Goal: Transaction & Acquisition: Purchase product/service

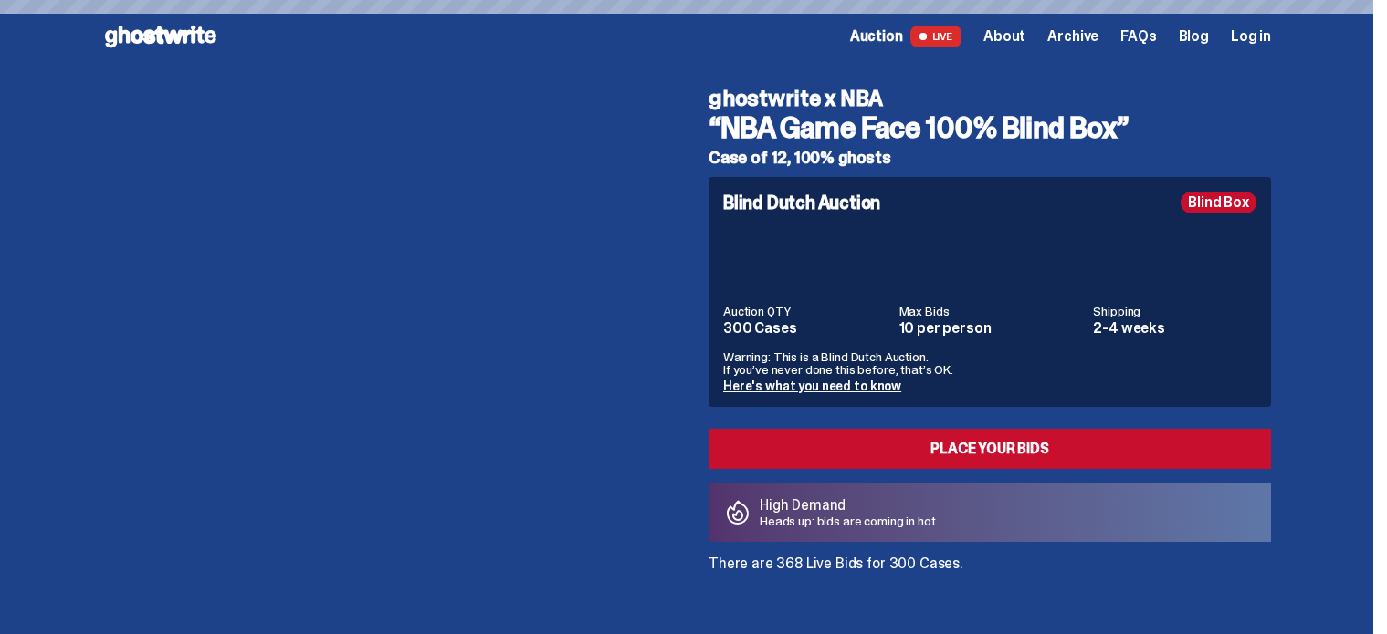
scroll to position [13, 0]
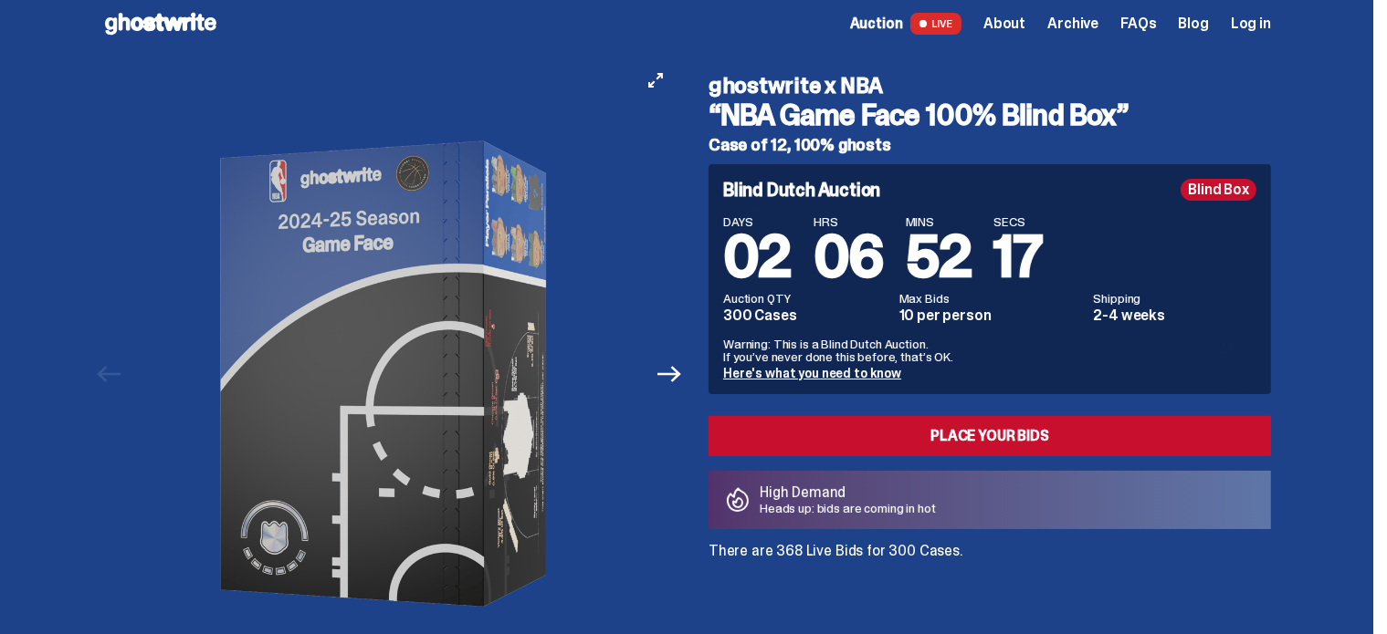
click at [687, 357] on button "Next" at bounding box center [669, 374] width 40 height 40
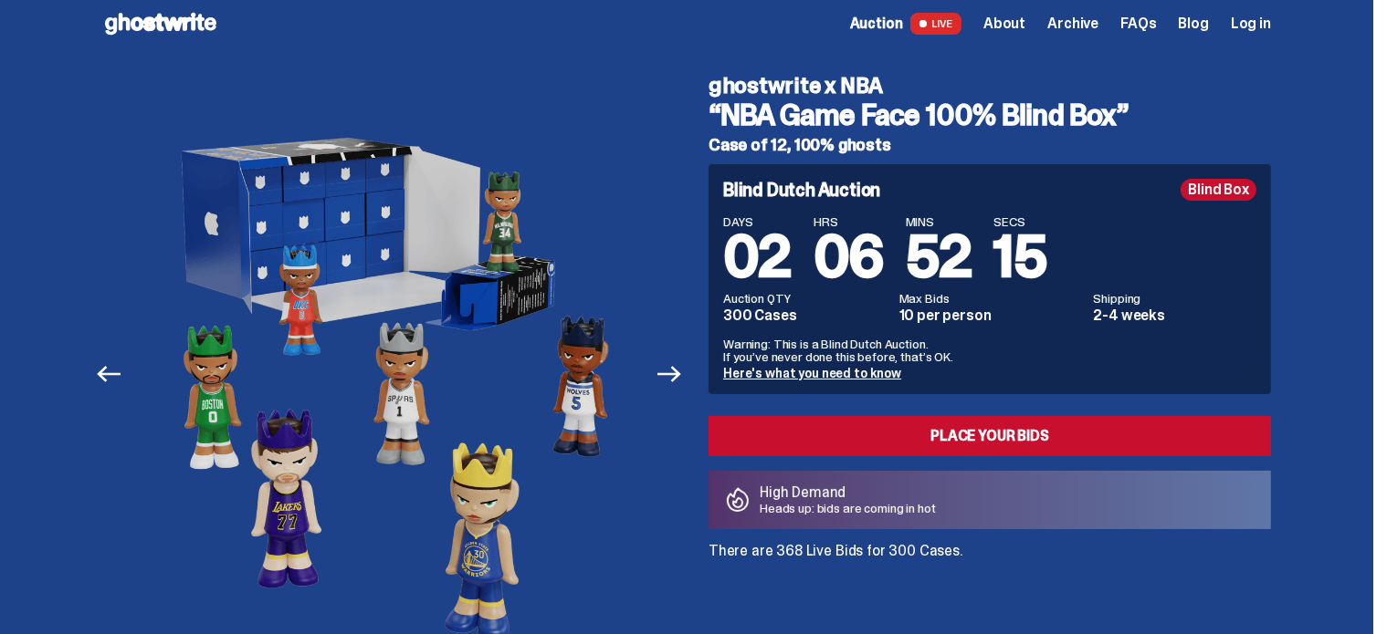
click at [687, 353] on div "Previous Next View slide 1 View slide 2 View slide 3 View slide 4 View slide 5" at bounding box center [394, 374] width 584 height 628
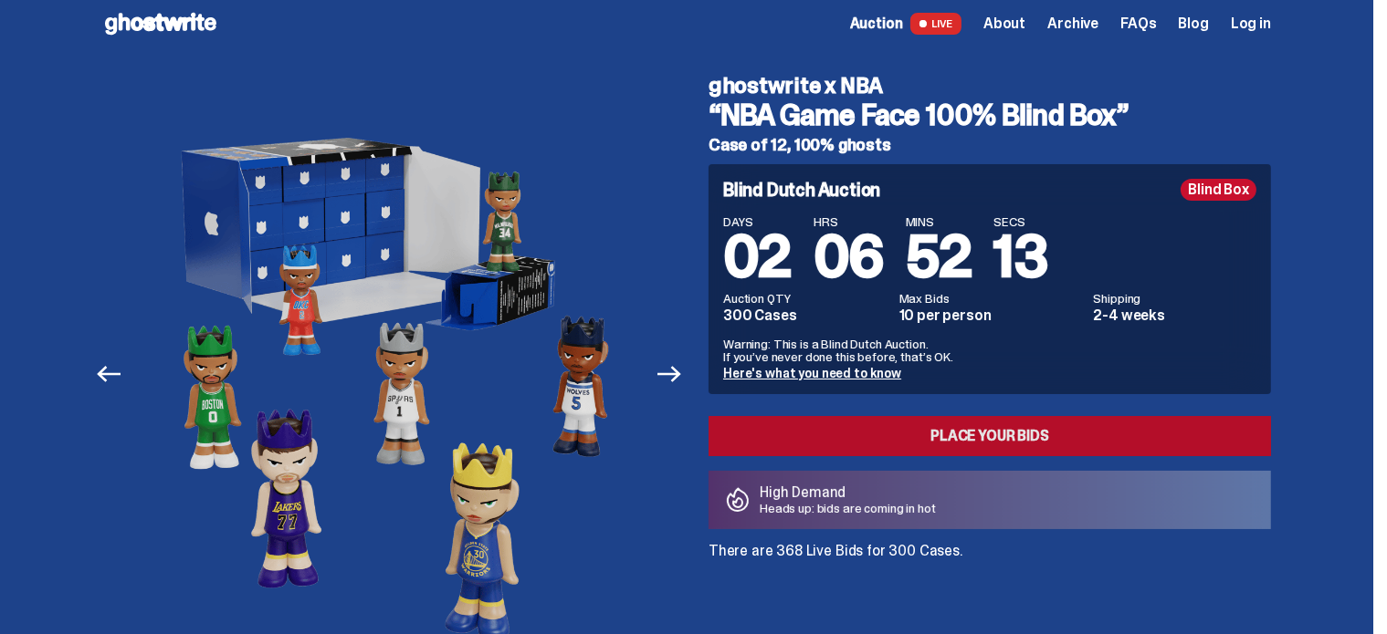
click at [815, 440] on link "Place your Bids" at bounding box center [989, 436] width 562 height 40
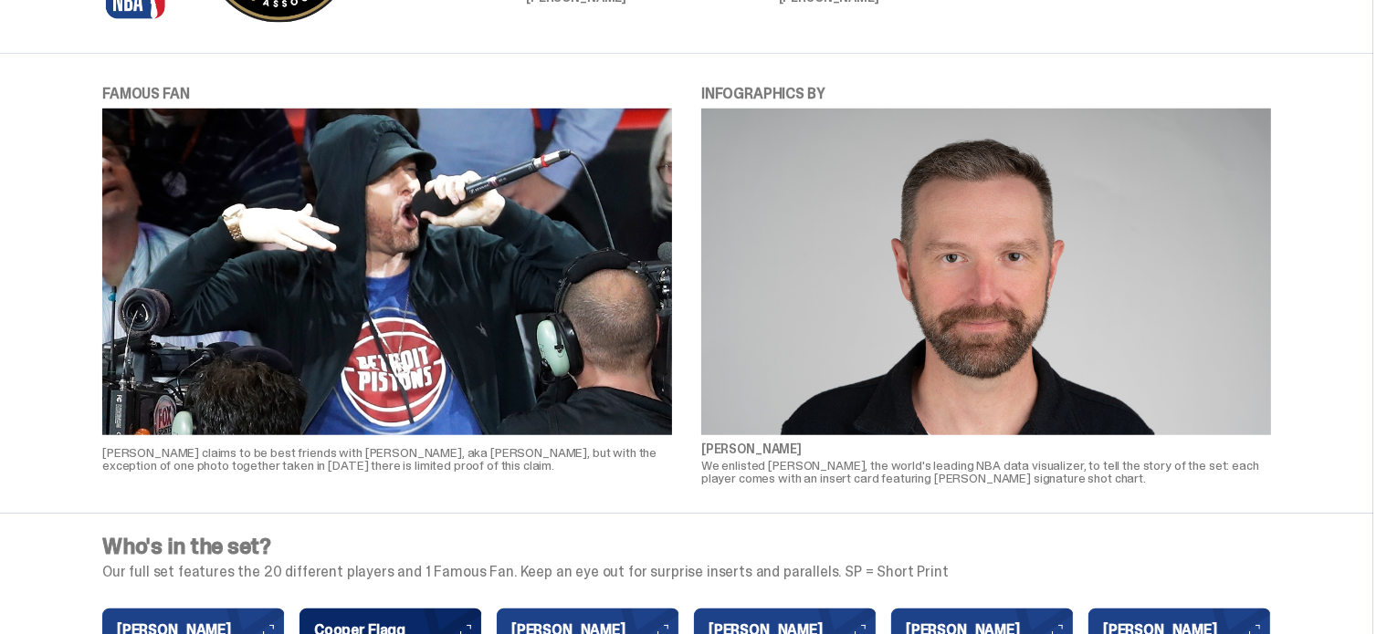
scroll to position [1400, 0]
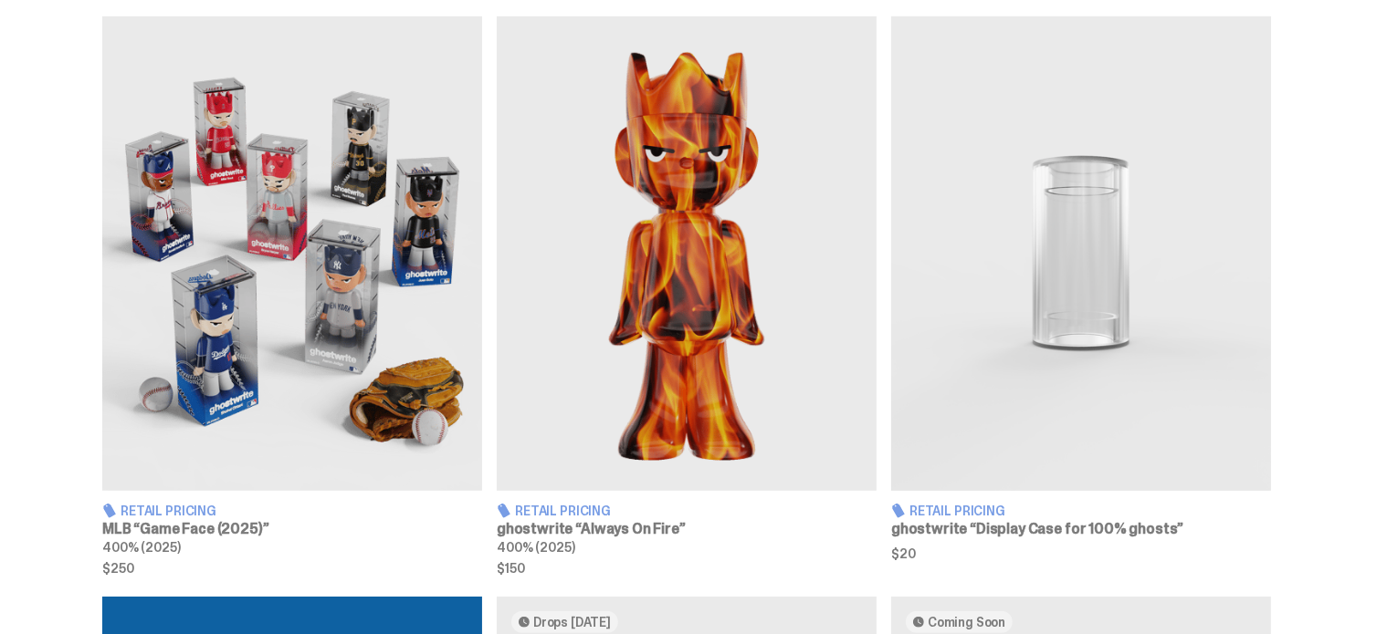
scroll to position [1101, 0]
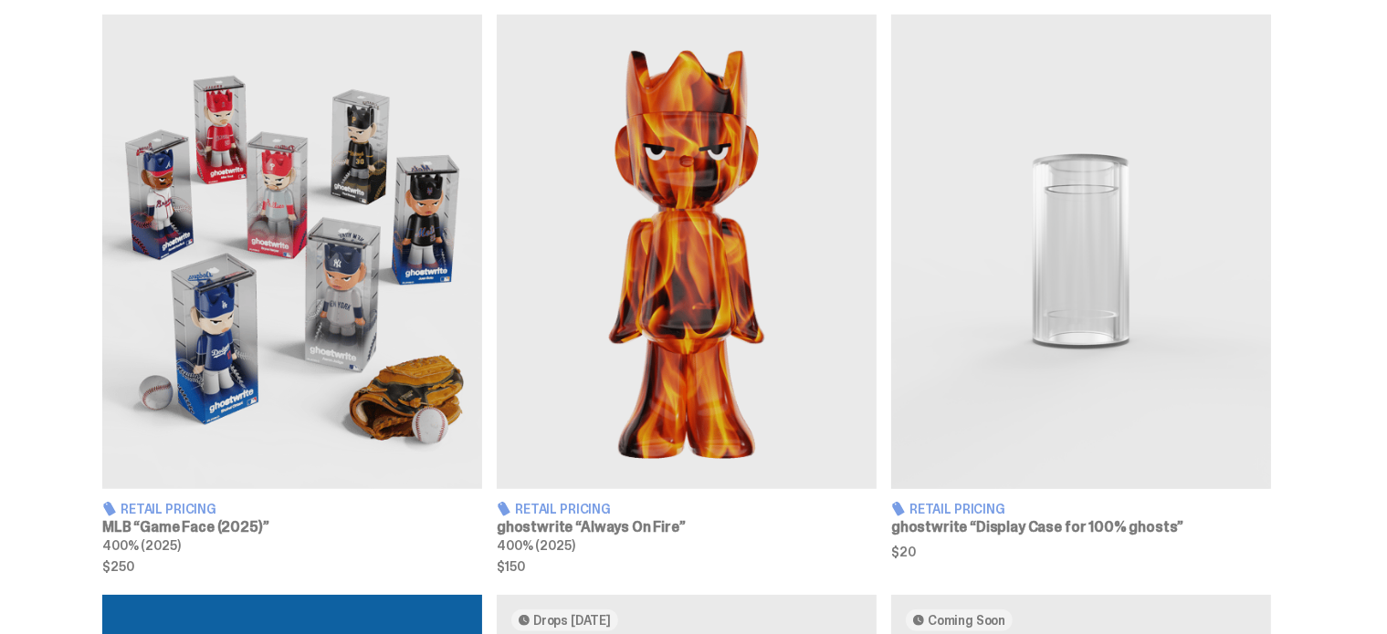
click at [292, 393] on img at bounding box center [292, 252] width 380 height 475
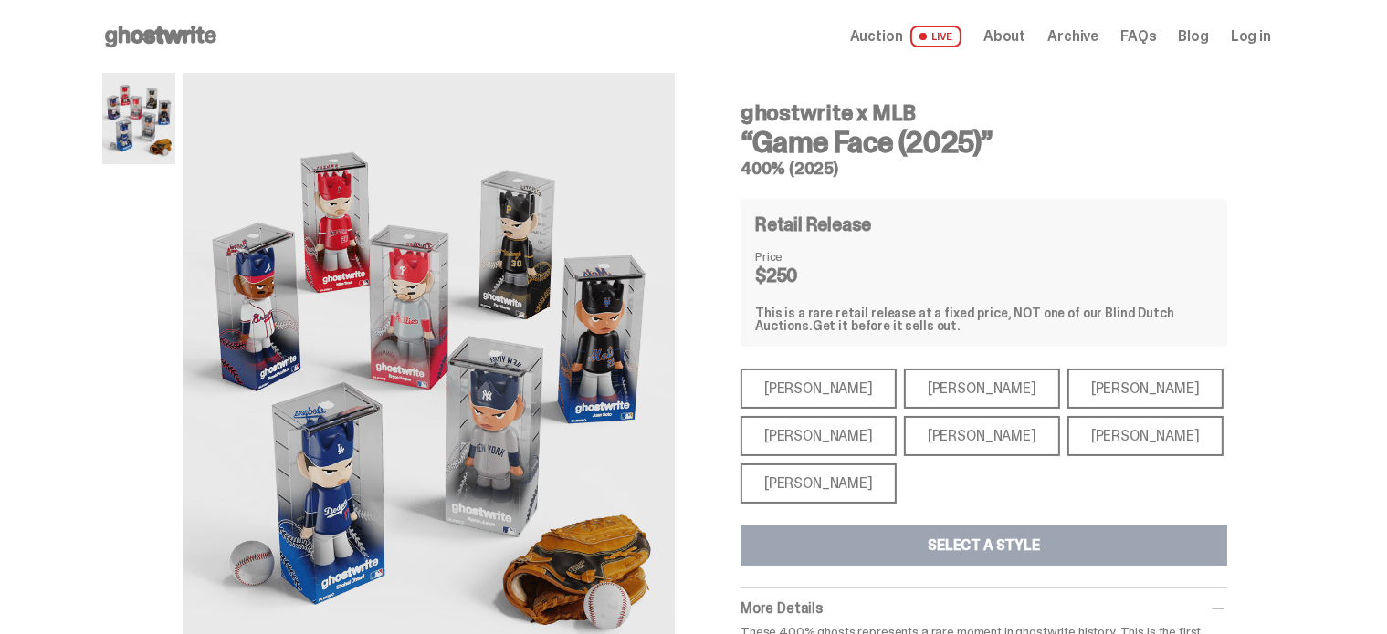
click at [816, 431] on div "Aaron Judge" at bounding box center [818, 436] width 156 height 40
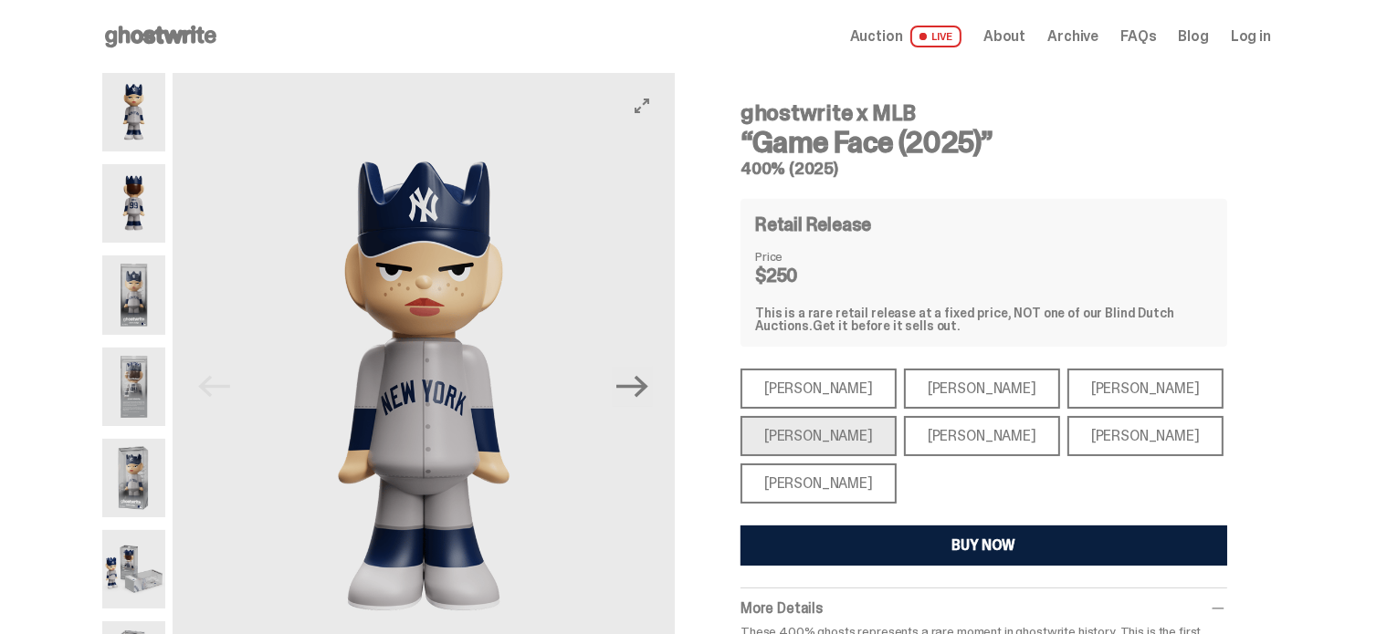
click at [621, 386] on button "Next" at bounding box center [633, 387] width 40 height 40
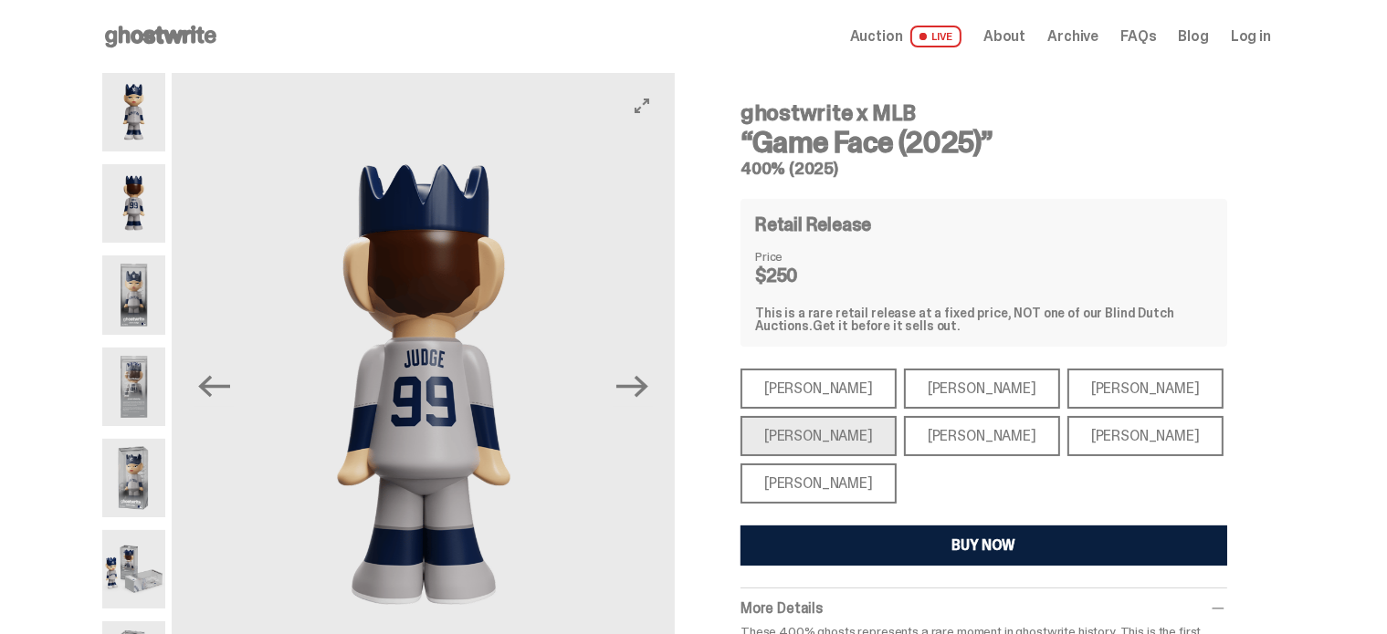
click at [621, 386] on button "Next" at bounding box center [633, 387] width 40 height 40
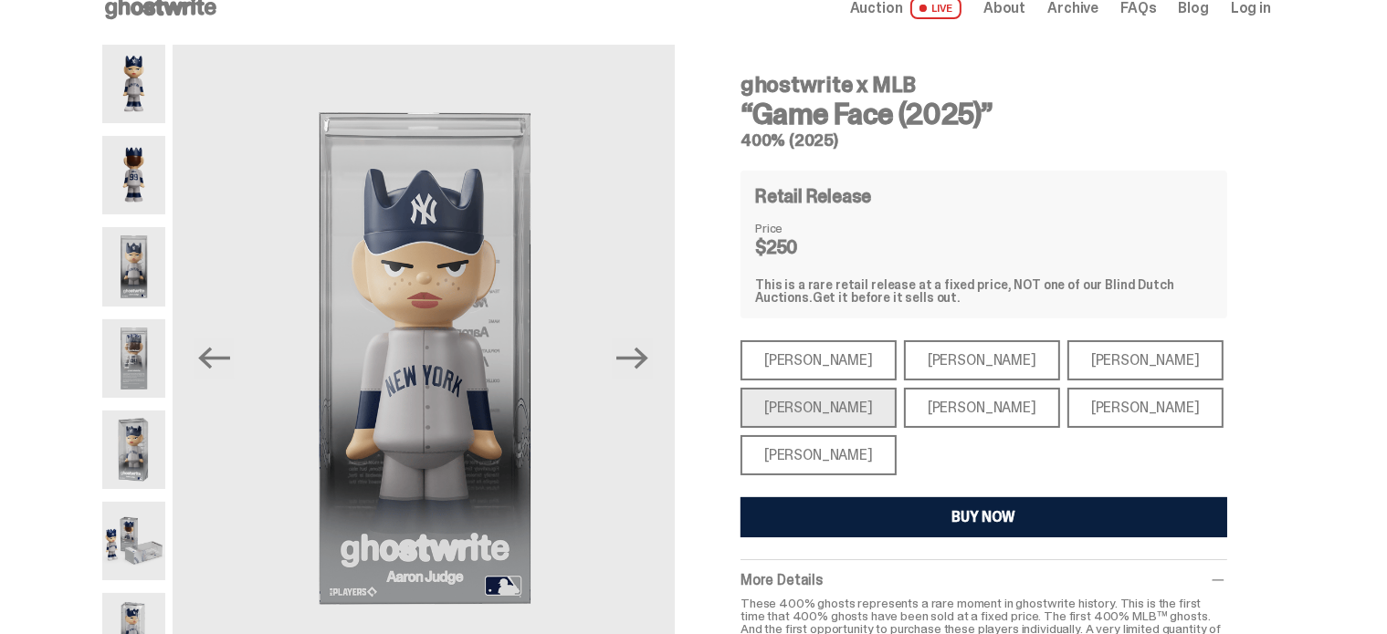
scroll to position [33, 0]
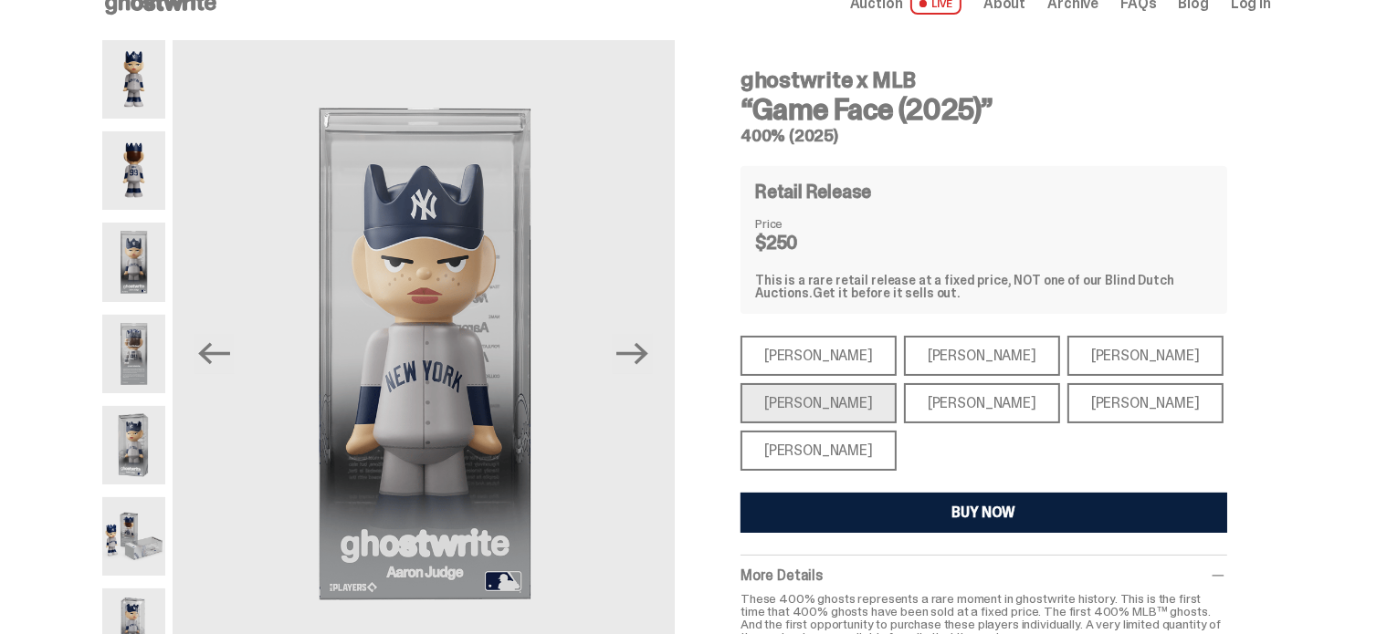
click at [811, 362] on div "Mike Trout" at bounding box center [818, 356] width 156 height 40
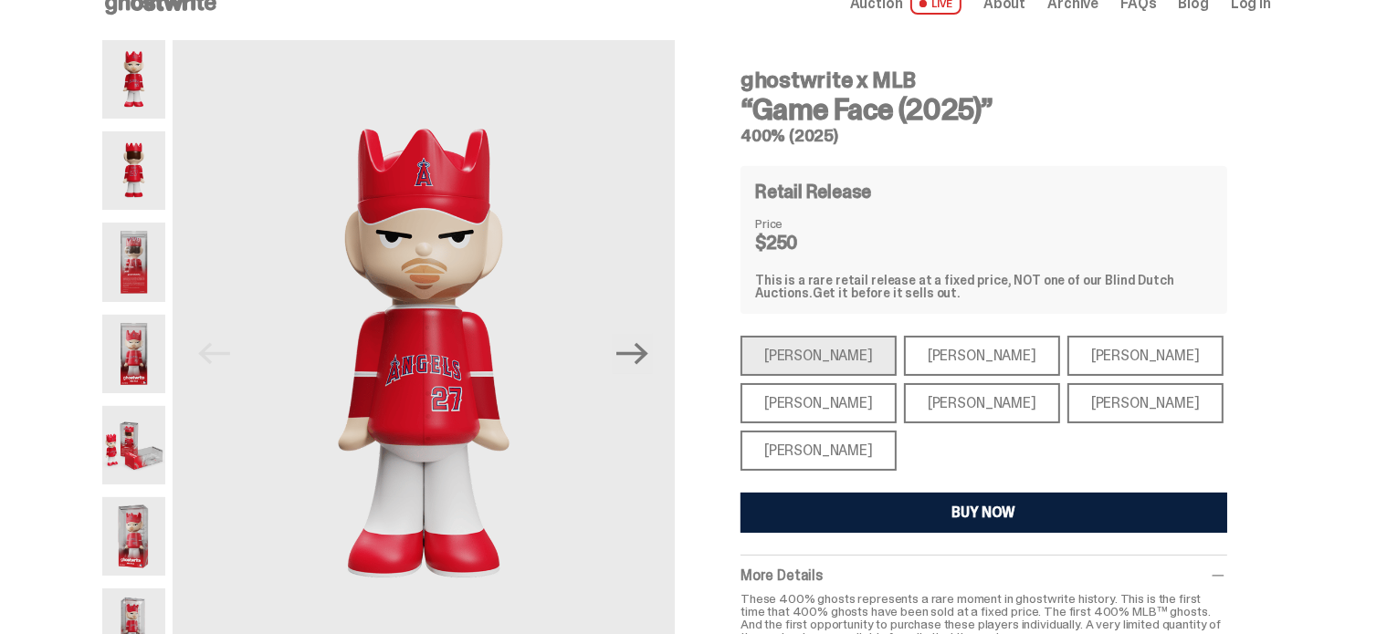
click at [913, 361] on div "Paul Skenes" at bounding box center [982, 356] width 156 height 40
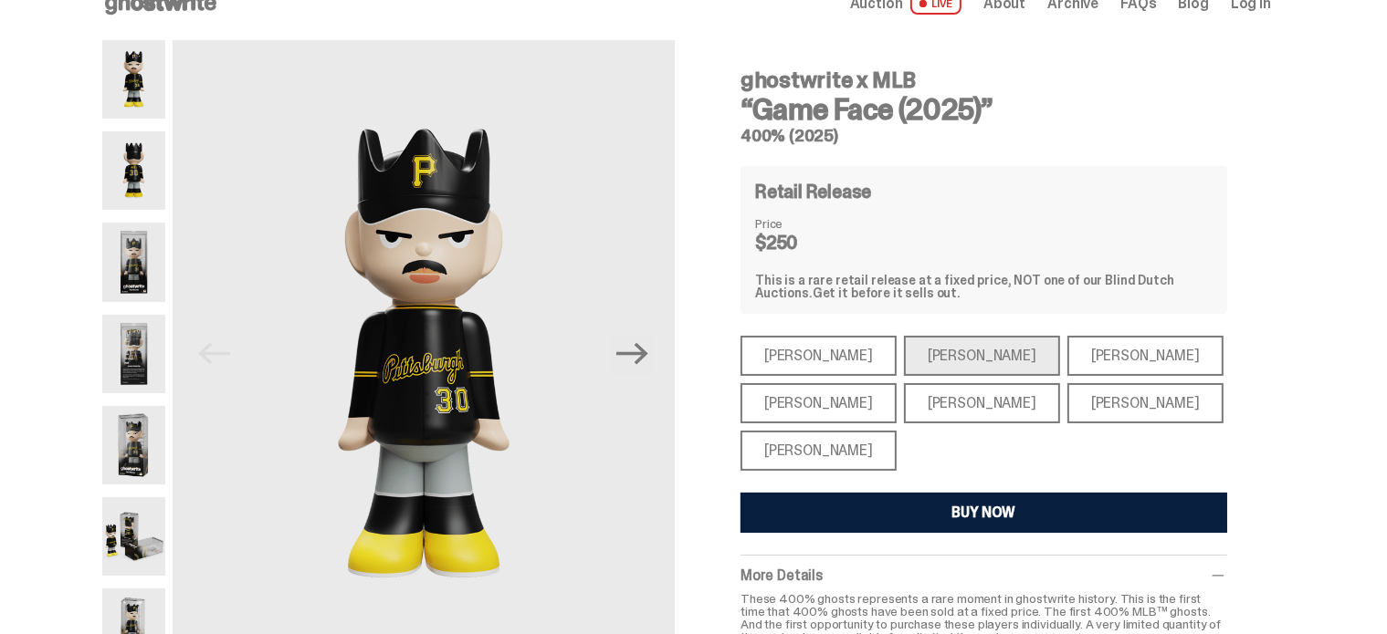
click at [1067, 363] on div "Ronald Acuña Jr." at bounding box center [1145, 356] width 156 height 40
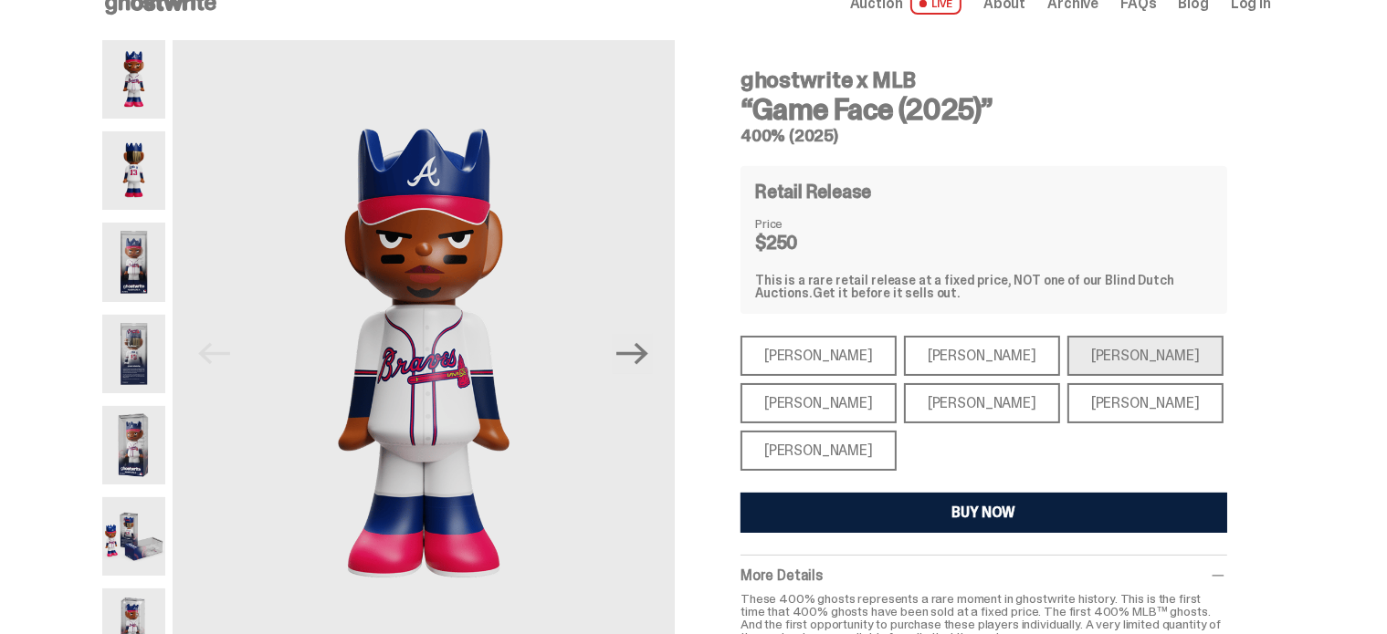
click at [1067, 404] on div "Juan Soto" at bounding box center [1145, 403] width 156 height 40
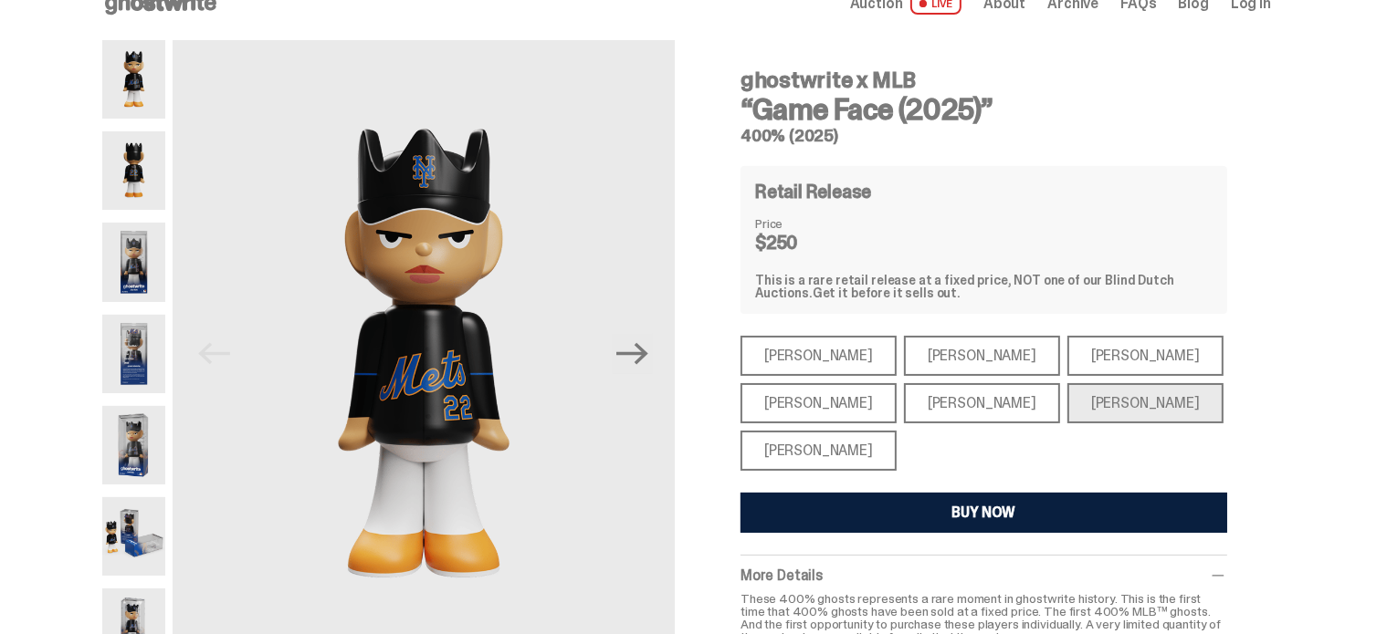
click at [972, 398] on div "Bryce Harper" at bounding box center [982, 403] width 156 height 40
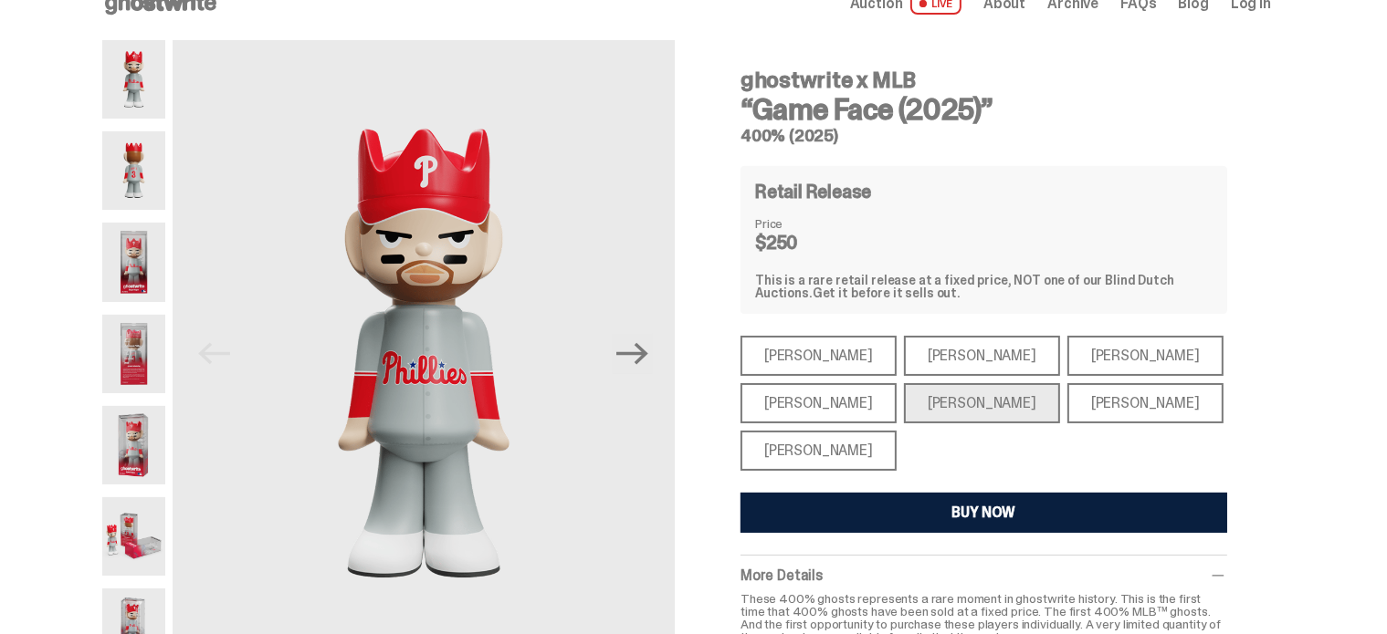
click at [791, 453] on div "Shohei Ohtani" at bounding box center [818, 451] width 156 height 40
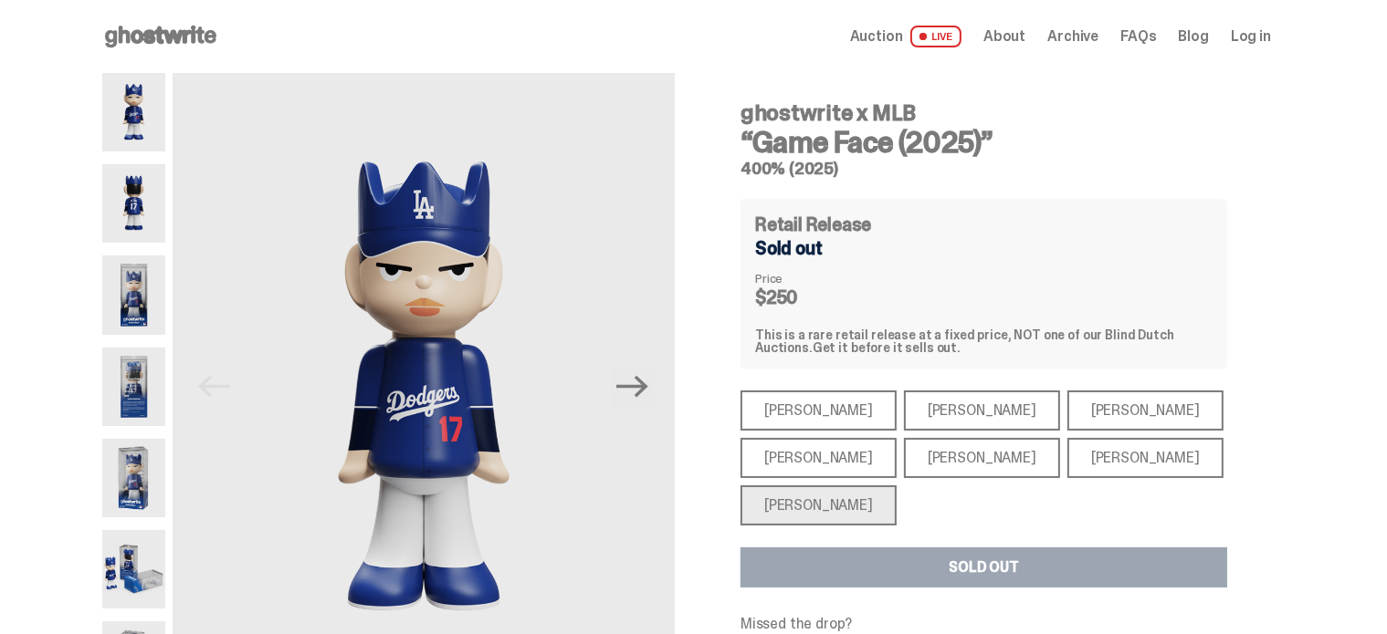
click at [792, 414] on div "Mike Trout" at bounding box center [818, 411] width 156 height 40
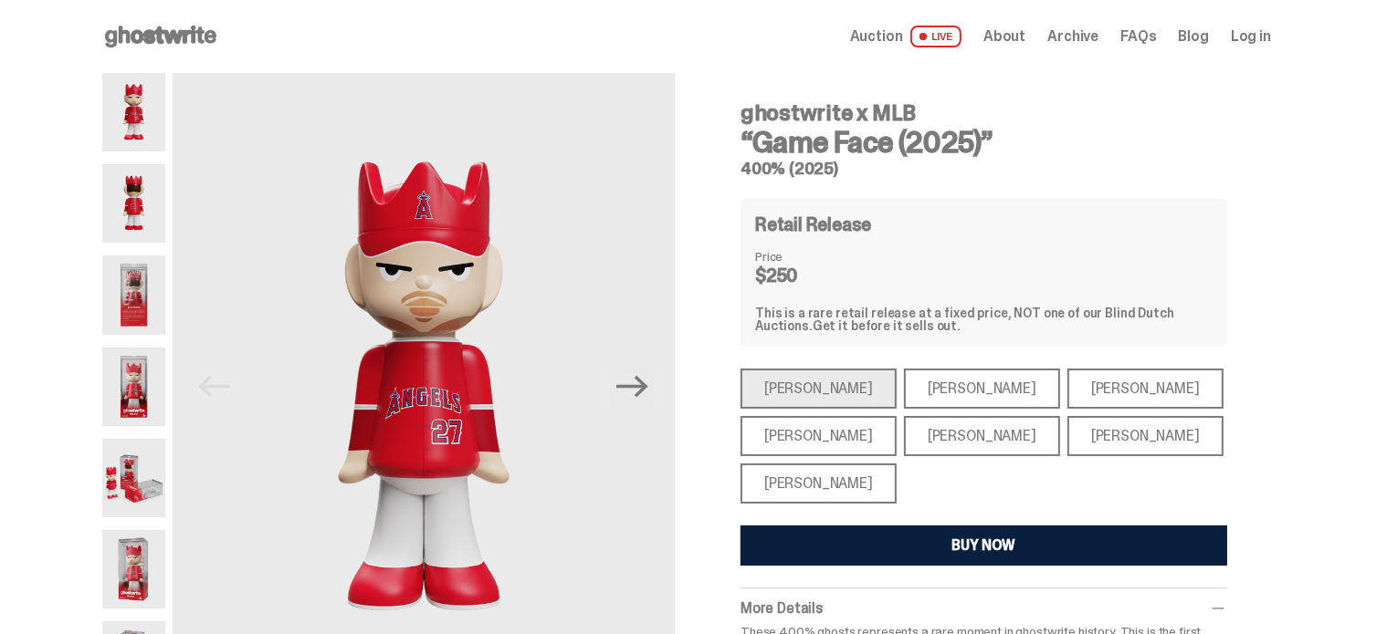
click at [851, 442] on div "Aaron Judge" at bounding box center [818, 436] width 156 height 40
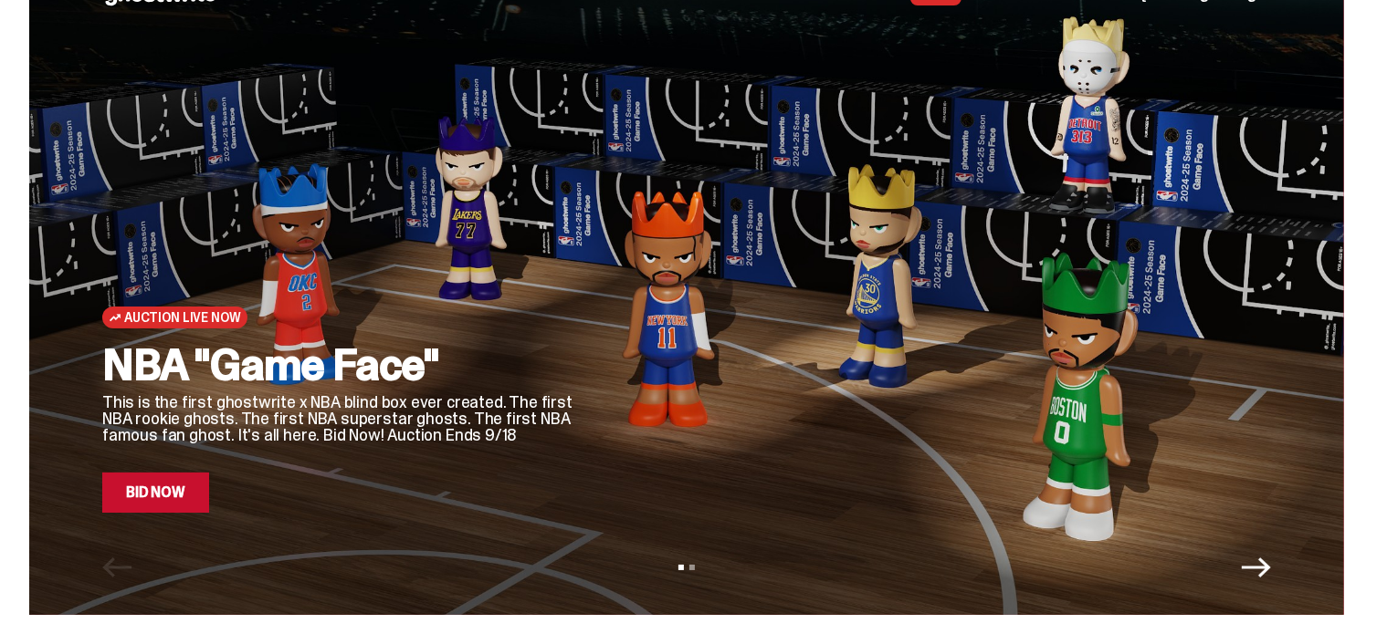
scroll to position [40, 0]
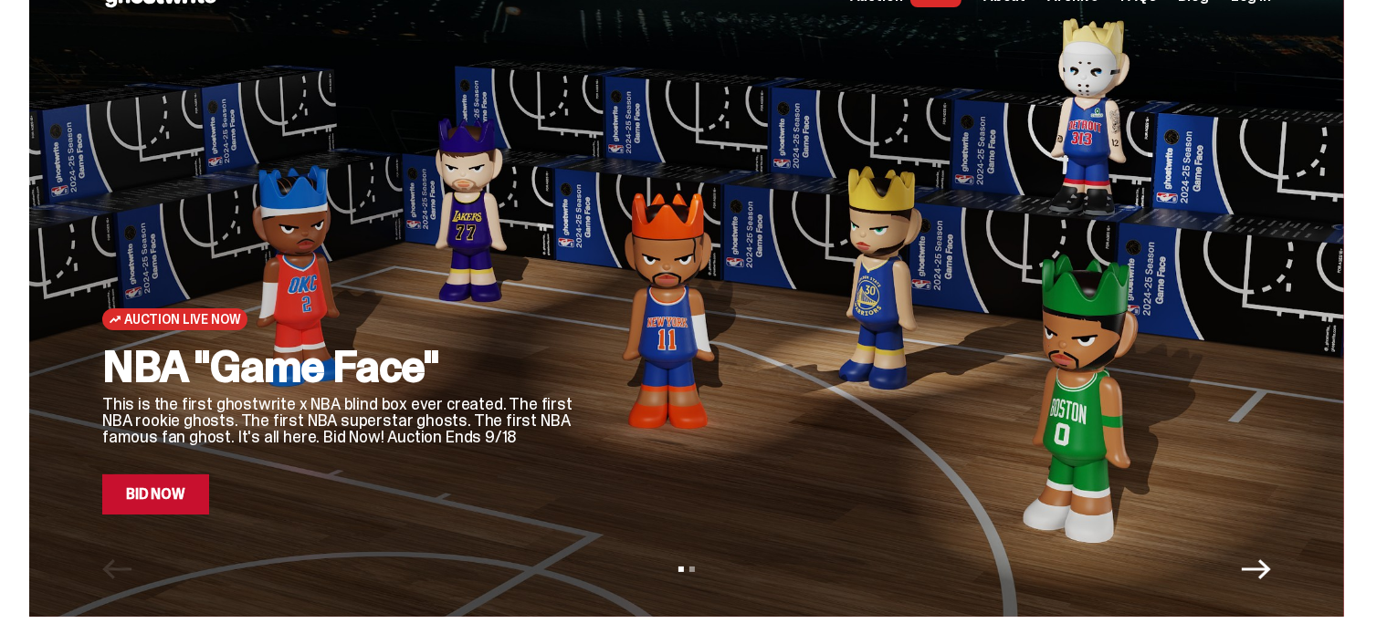
click at [1263, 572] on icon "Next" at bounding box center [1256, 569] width 29 height 29
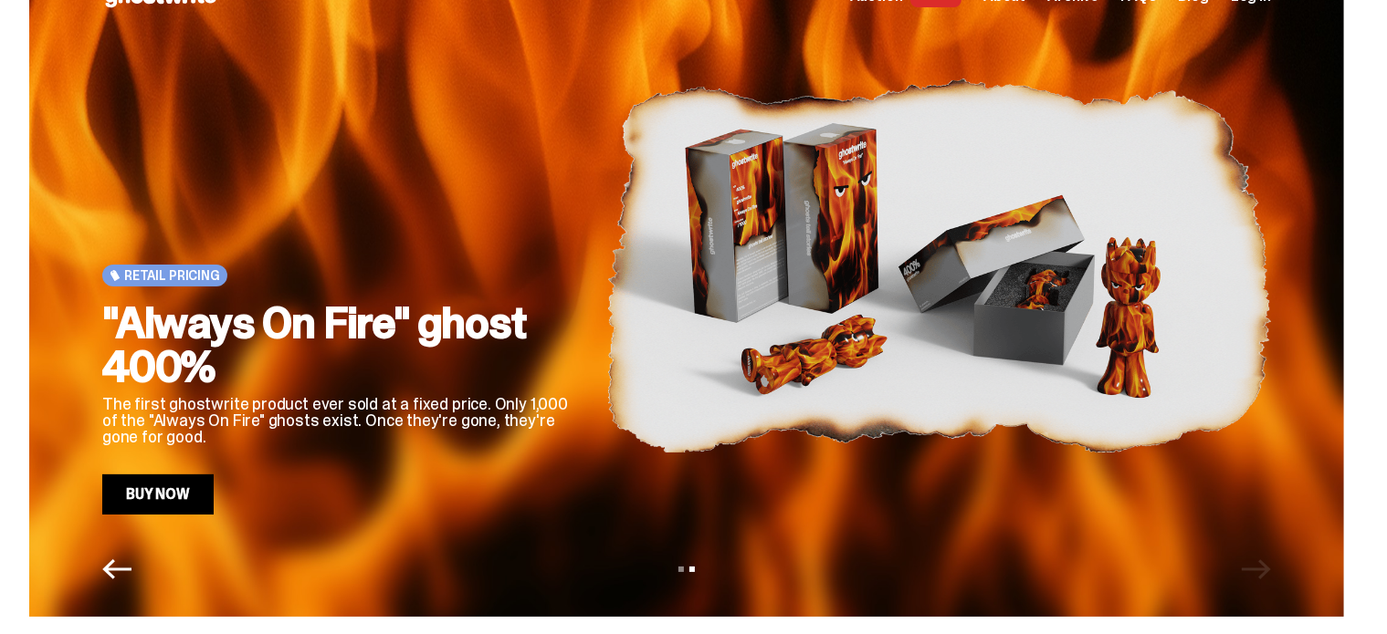
click at [92, 557] on div "View slide 1 View slide 2" at bounding box center [686, 569] width 1315 height 29
click at [131, 580] on icon "Previous" at bounding box center [116, 569] width 29 height 29
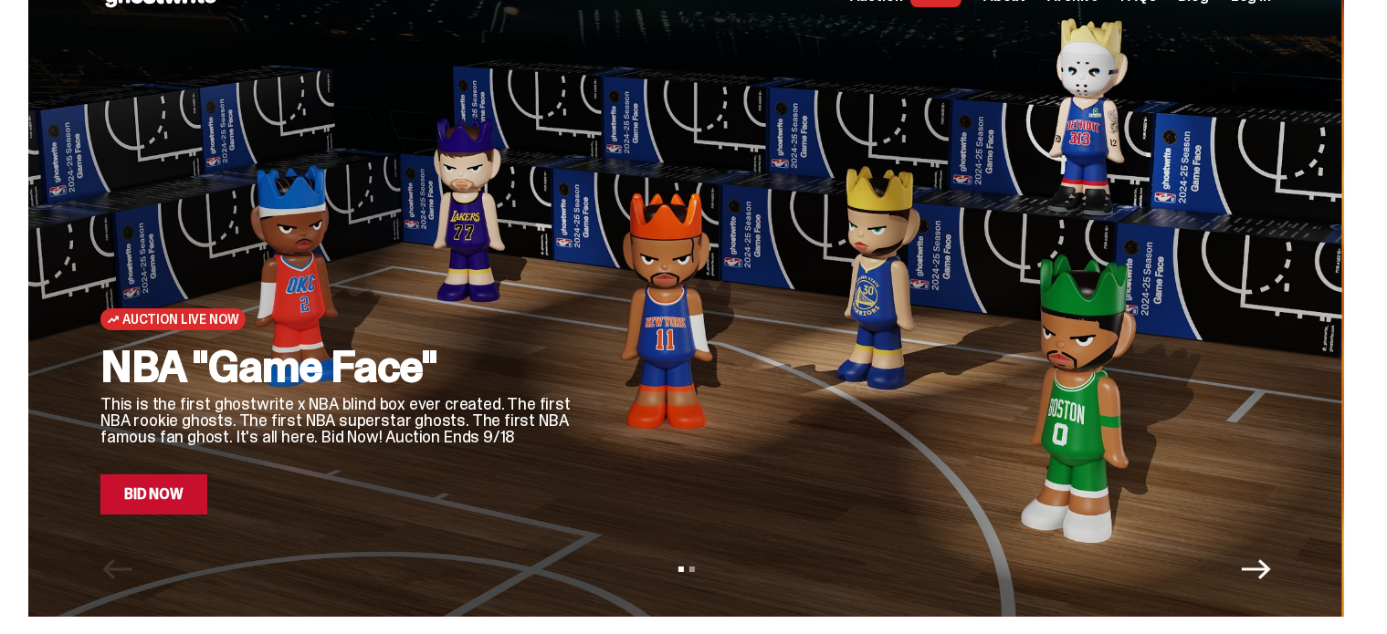
click at [150, 508] on link "Bid Now" at bounding box center [153, 495] width 107 height 40
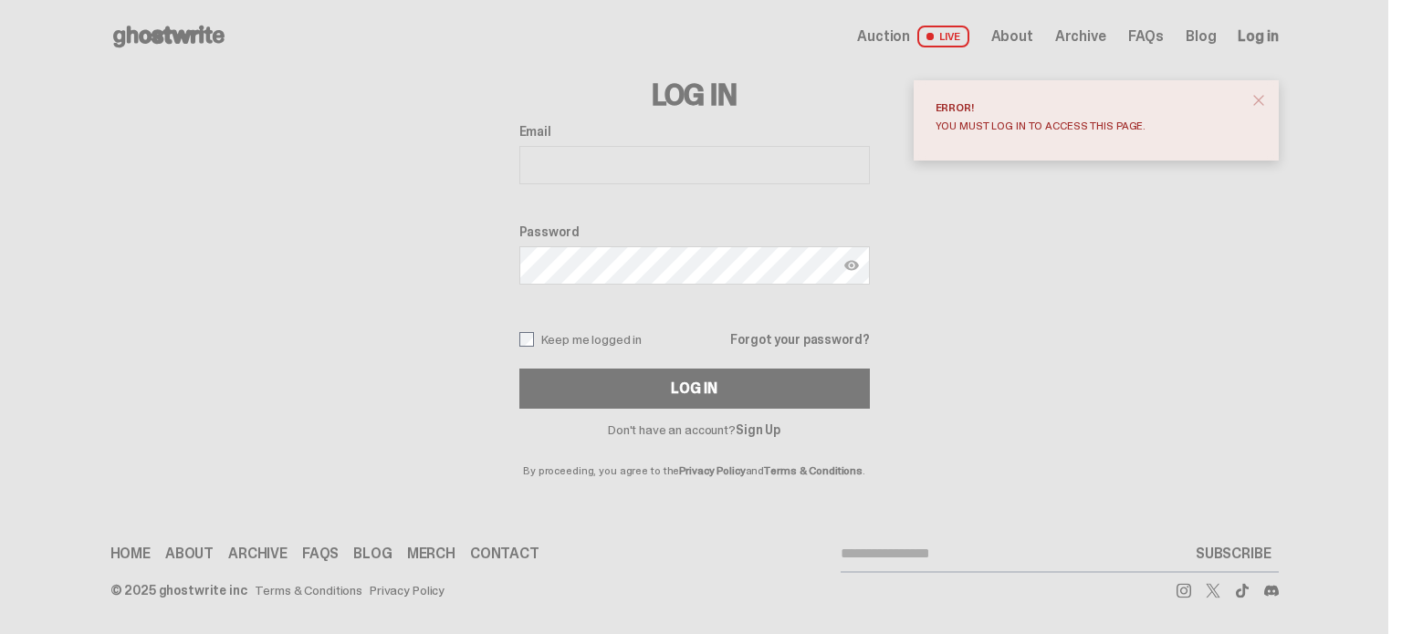
click at [1260, 105] on span "close" at bounding box center [1259, 100] width 18 height 18
